Goal: Check status: Check status

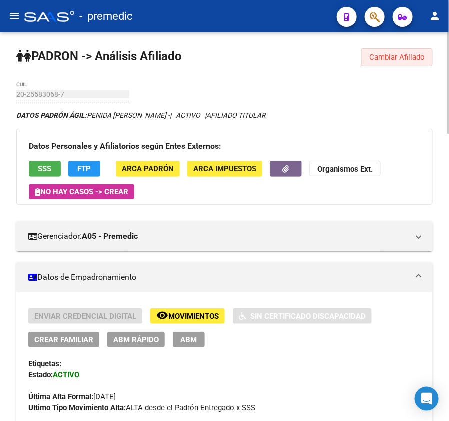
click at [391, 57] on span "Cambiar Afiliado" at bounding box center [398, 57] width 56 height 9
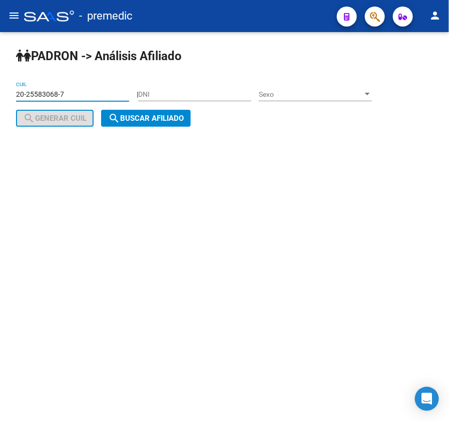
drag, startPoint x: 77, startPoint y: 94, endPoint x: -33, endPoint y: 81, distance: 110.0
click at [0, 81] on html "menu - premedic person Firma Express Inicio Calendario SSS Instructivos Contact…" at bounding box center [224, 210] width 449 height 421
paste input "3-95915329-9"
type input "23-95915329-9"
click at [162, 116] on span "search Buscar afiliado" at bounding box center [146, 118] width 76 height 9
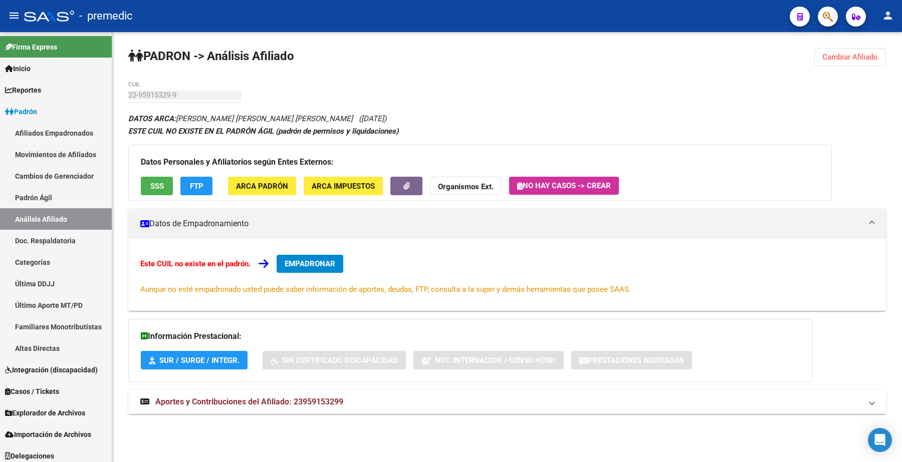
click at [194, 405] on span "Aportes y Contribuciones del Afiliado: 23959153299" at bounding box center [249, 402] width 188 height 10
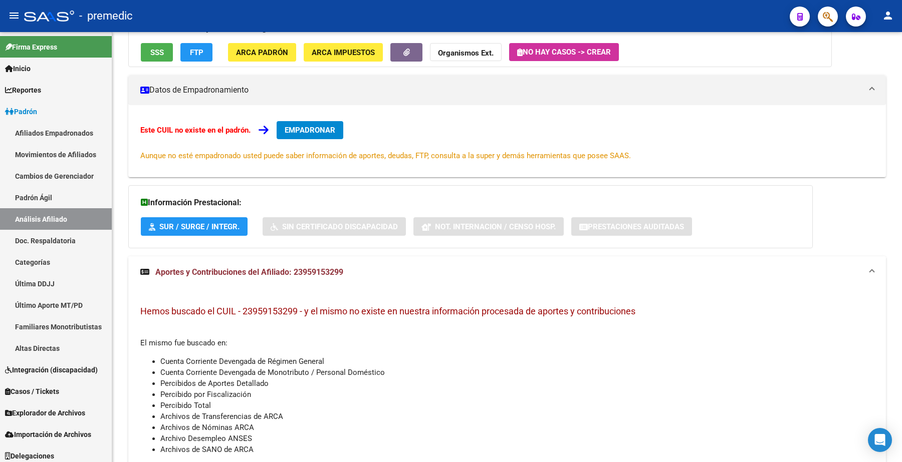
scroll to position [61, 0]
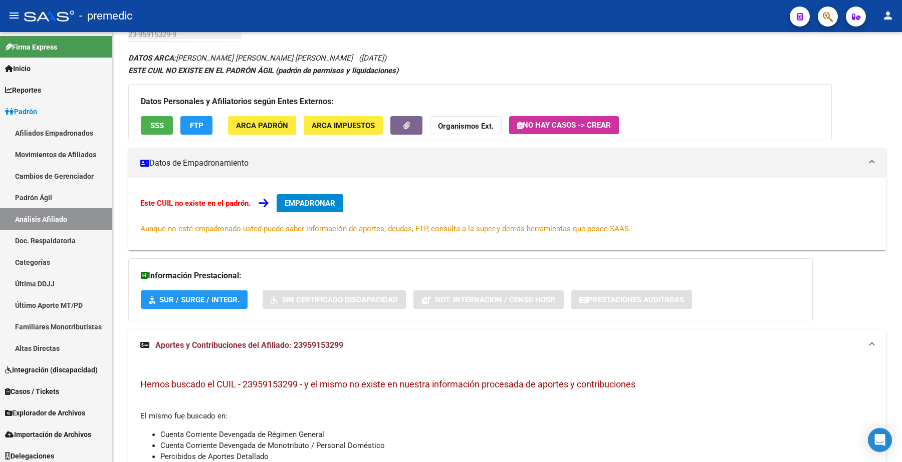
click at [449, 201] on div "Este CUIL no existe en el padrón. EMPADRONAR Aunque no esté empadronado usted p…" at bounding box center [506, 214] width 733 height 40
